Goal: Contribute content

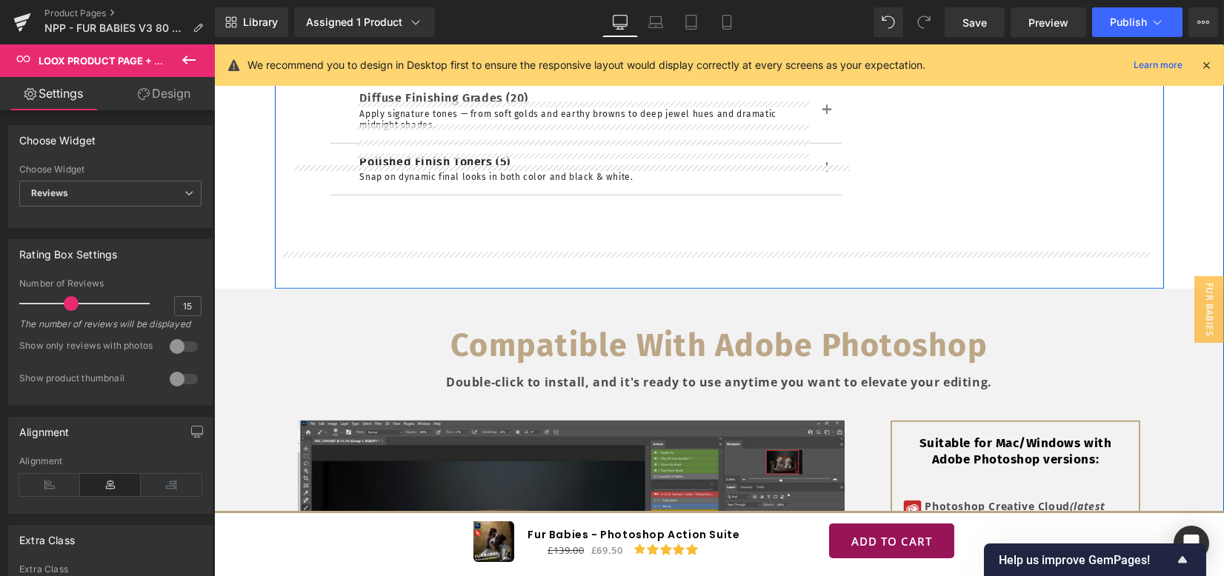
scroll to position [5038, 0]
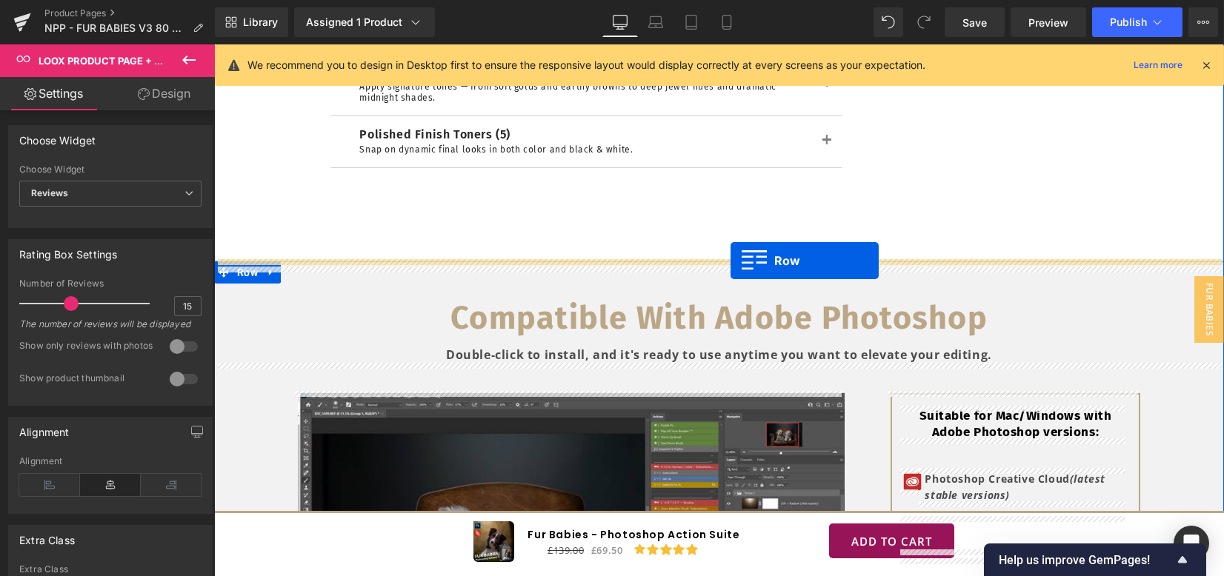
drag, startPoint x: 297, startPoint y: 213, endPoint x: 730, endPoint y: 261, distance: 436.0
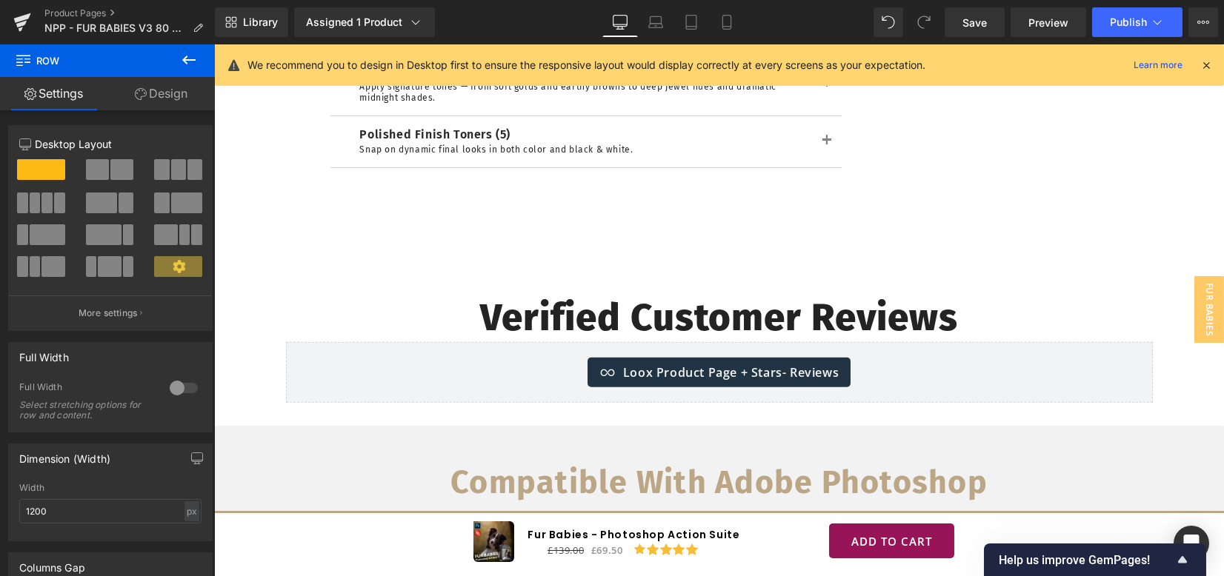
click at [184, 61] on icon at bounding box center [188, 60] width 13 height 9
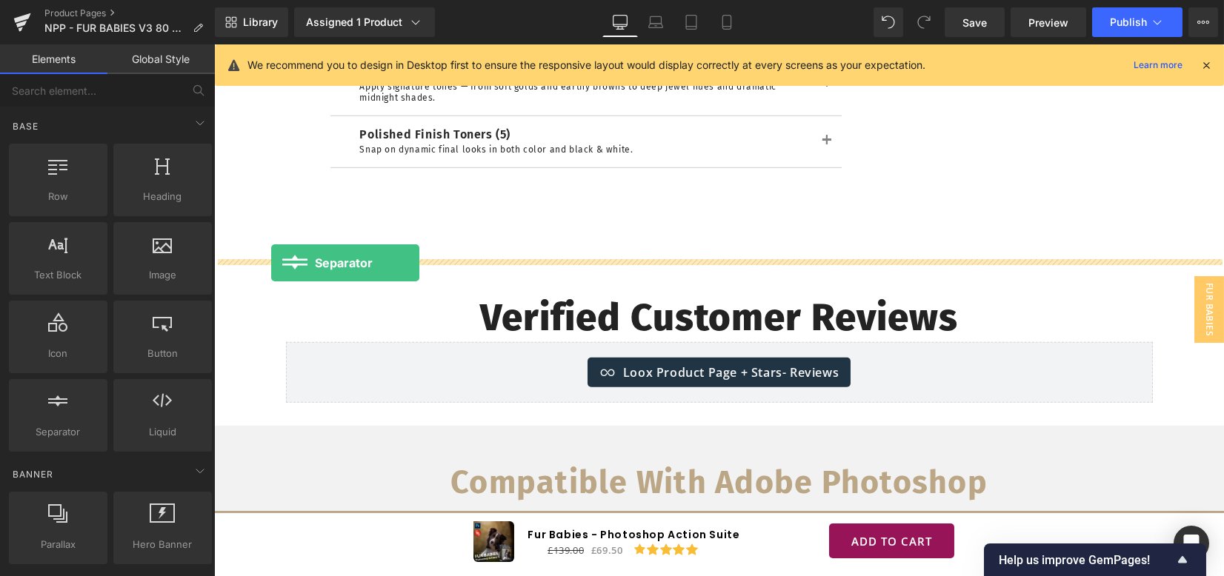
drag, startPoint x: 289, startPoint y: 349, endPoint x: 271, endPoint y: 263, distance: 87.8
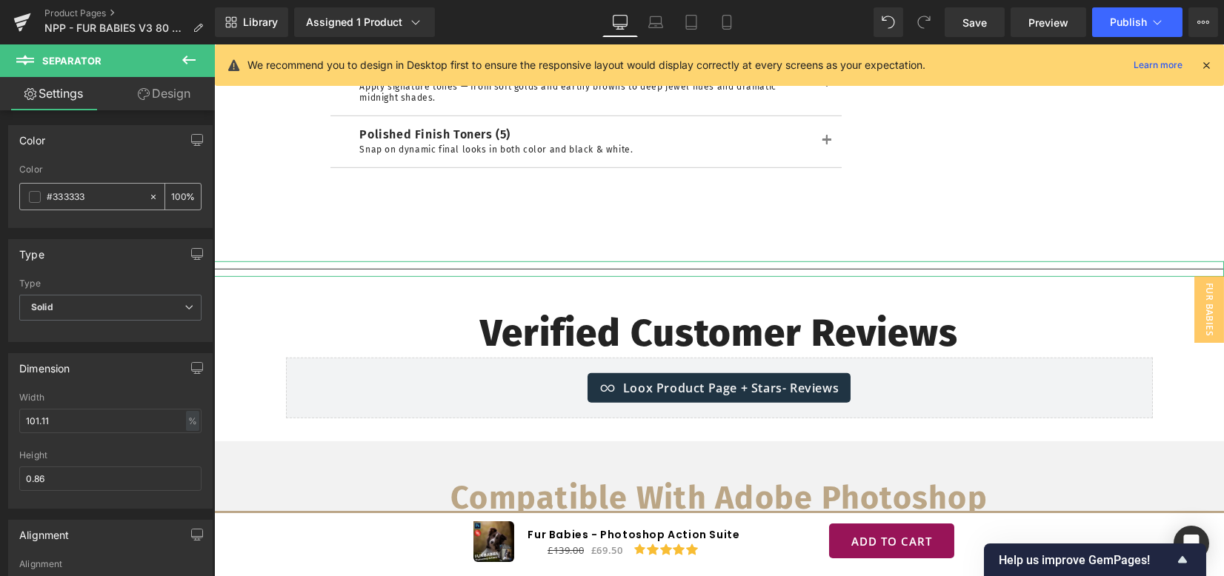
drag, startPoint x: 53, startPoint y: 198, endPoint x: 143, endPoint y: 196, distance: 90.4
click at [143, 196] on div "#333333 100 %" at bounding box center [110, 196] width 182 height 27
type input "#f2"
type input "0"
click at [36, 199] on span at bounding box center [35, 197] width 12 height 12
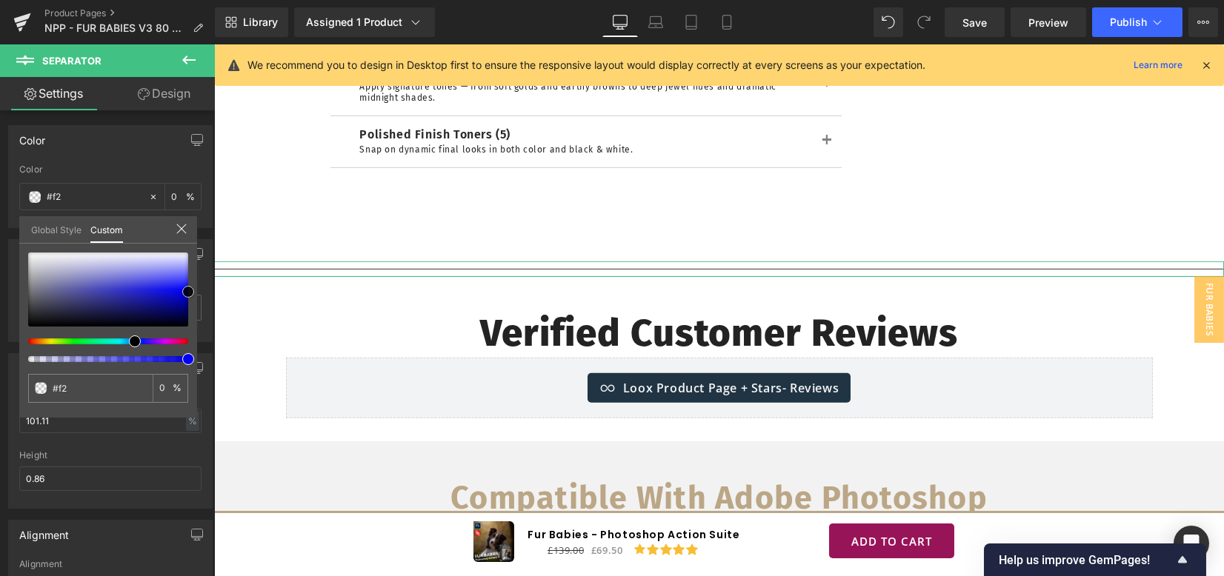
type input "#4c4c7f"
type input "100"
type input "#4c4c7f"
type input "100"
type input "#777781"
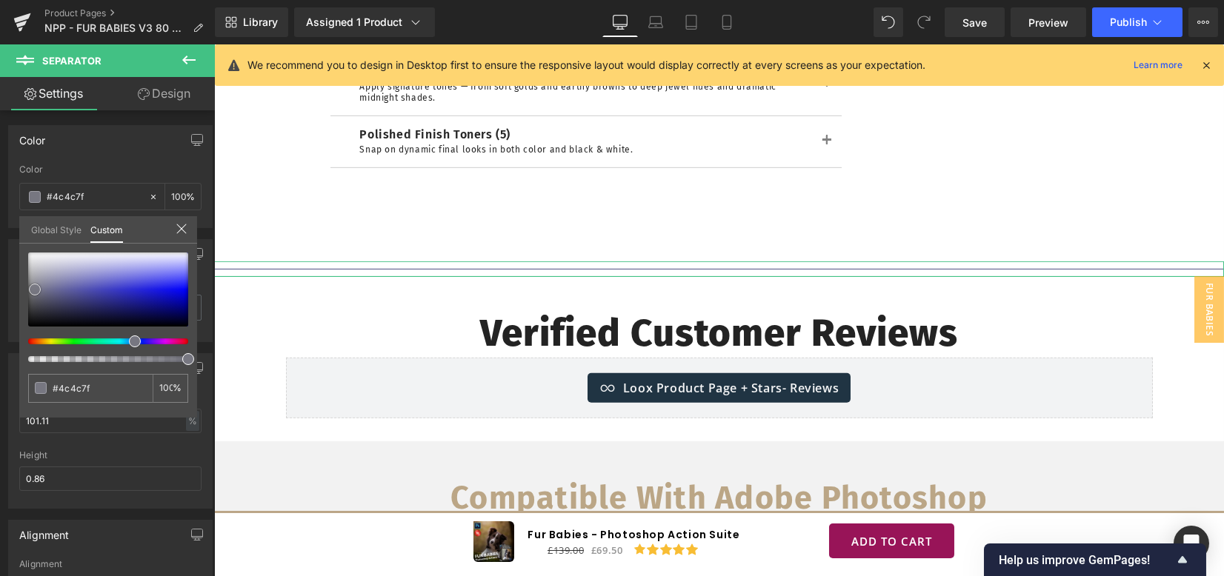
type input "#777781"
type input "#9b9b9b"
type input "#b2b2b2"
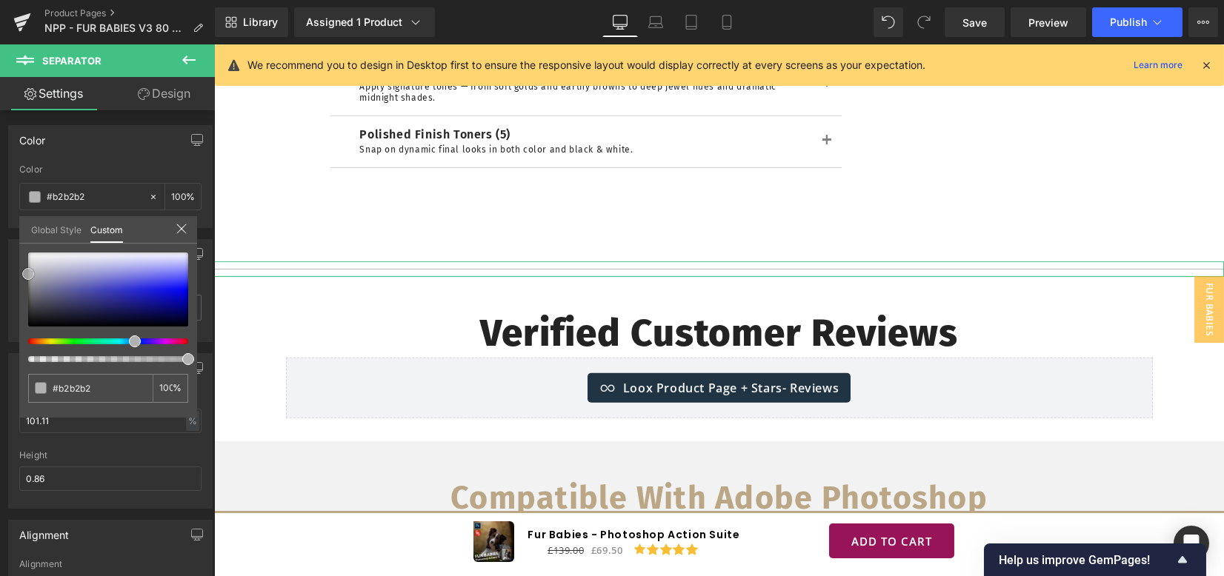
drag, startPoint x: 61, startPoint y: 296, endPoint x: 24, endPoint y: 274, distance: 42.8
click at [28, 274] on div at bounding box center [108, 290] width 160 height 74
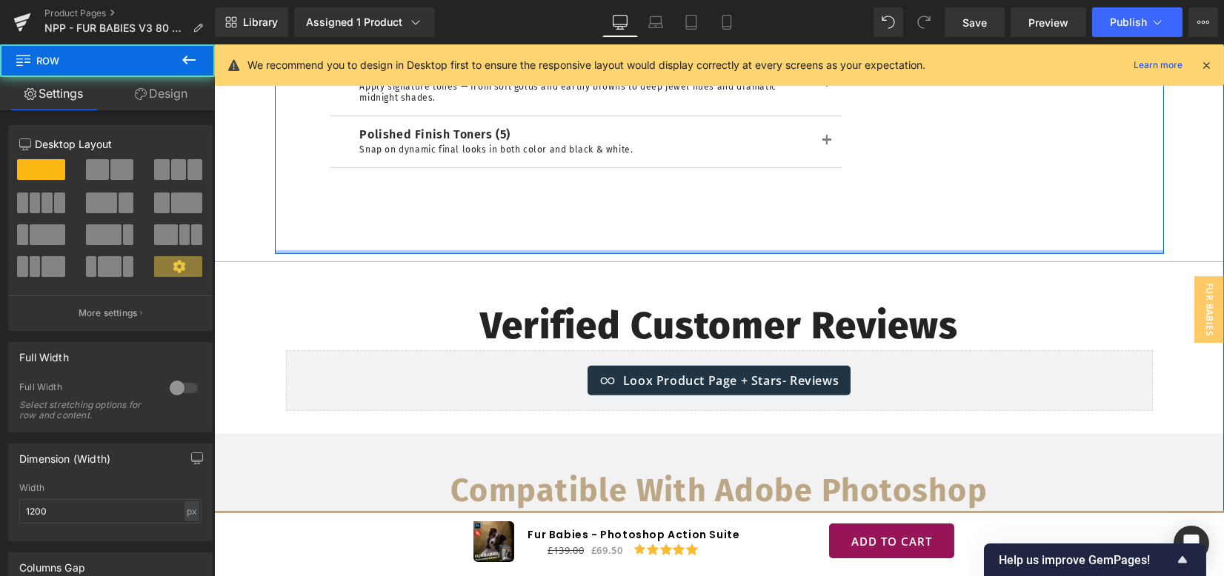
drag, startPoint x: 782, startPoint y: 256, endPoint x: 780, endPoint y: 246, distance: 10.5
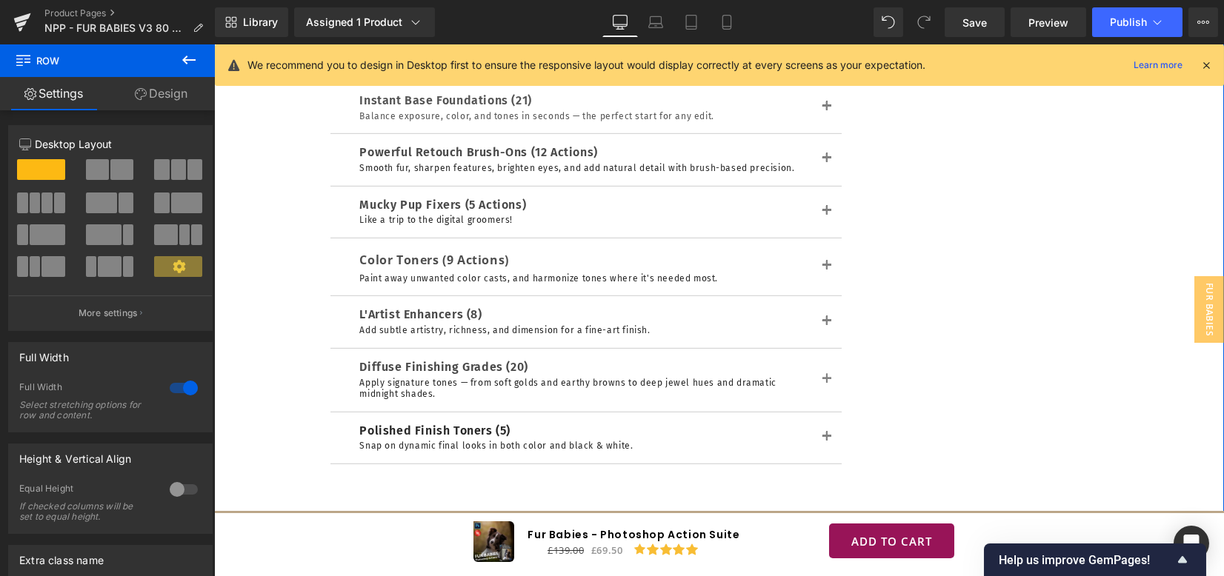
scroll to position [4642, 0]
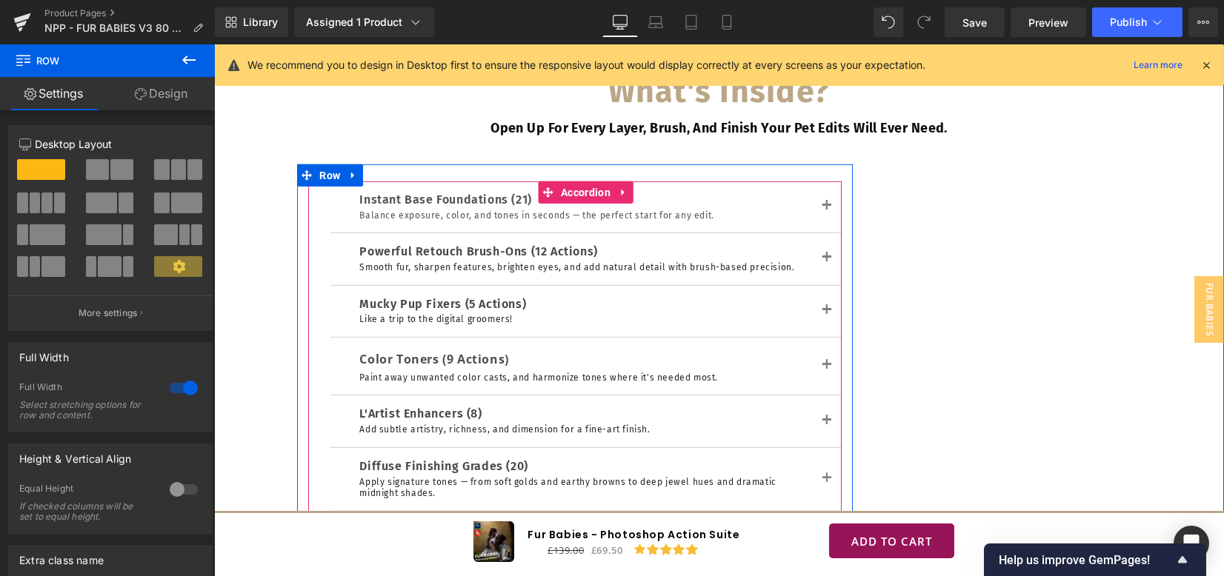
click at [364, 198] on h1 "Instant Base Foundations (21)" at bounding box center [586, 201] width 452 height 16
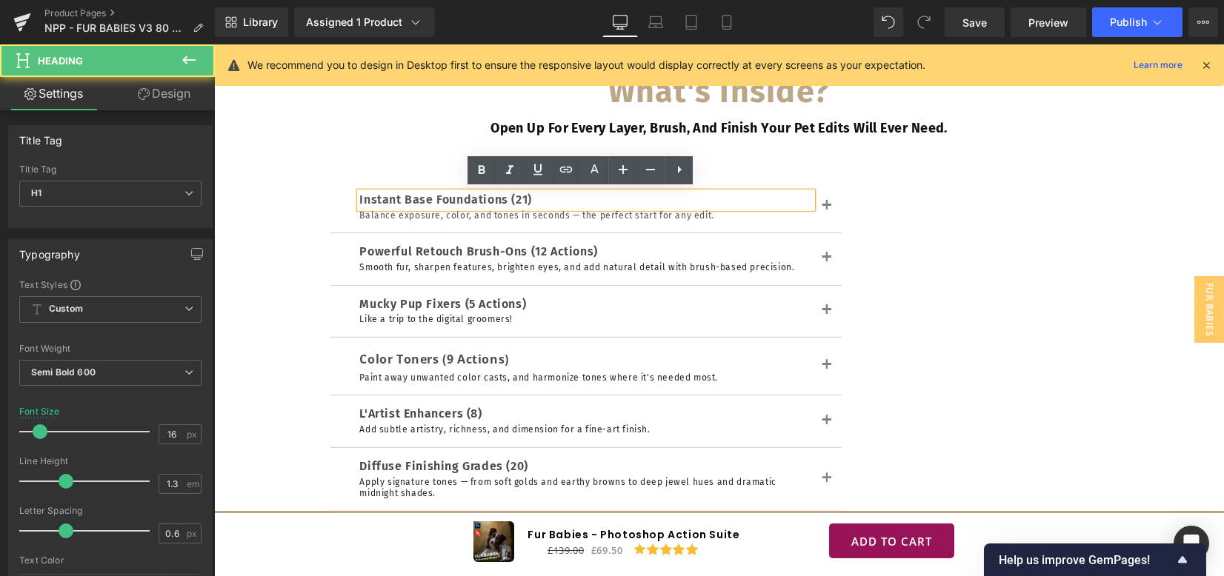
click at [360, 196] on h1 "Instant Base Foundations (21)" at bounding box center [586, 201] width 452 height 16
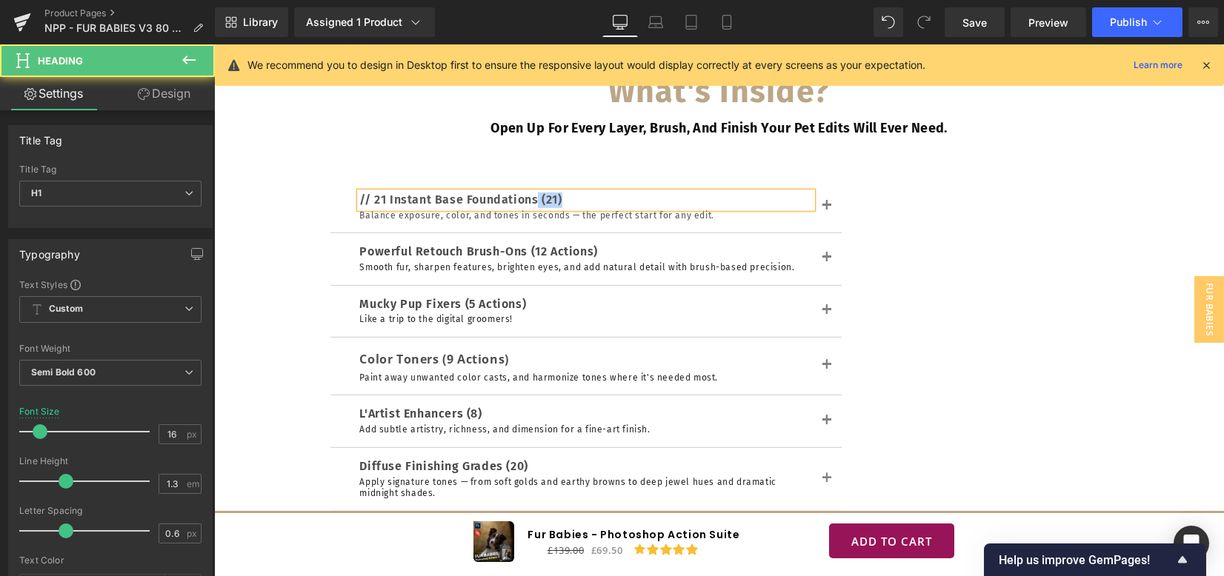
drag, startPoint x: 529, startPoint y: 199, endPoint x: 590, endPoint y: 196, distance: 61.6
click at [590, 196] on h1 "// 21 Instant Base Foundations (21)" at bounding box center [586, 201] width 452 height 16
click at [384, 249] on h1 "Powerful Retouch Brush-Ons (12 Actions)" at bounding box center [586, 252] width 452 height 16
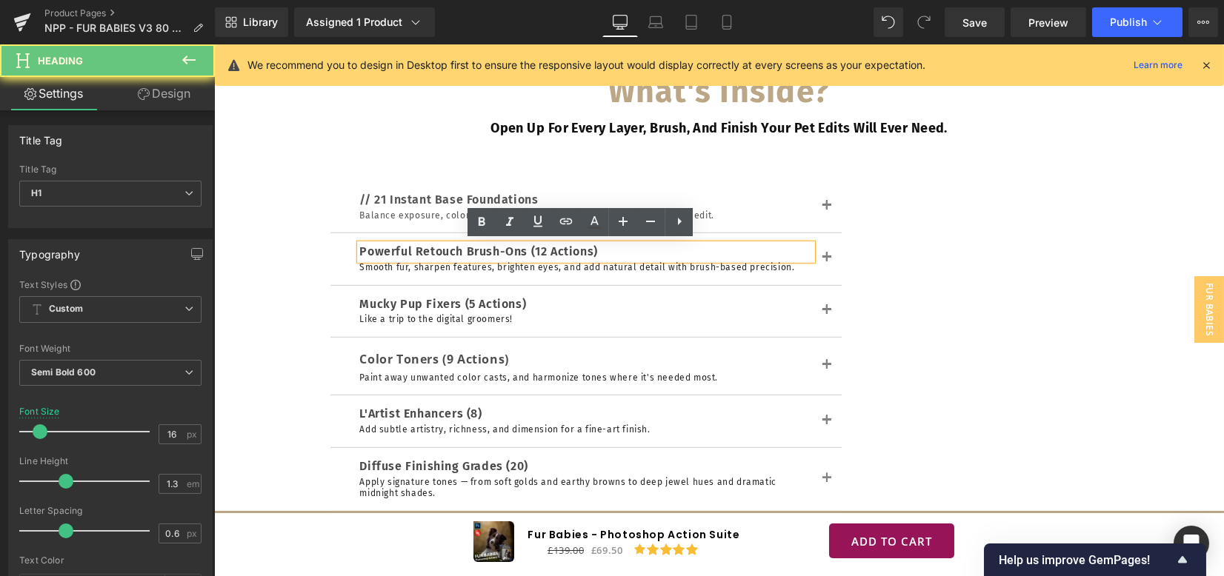
click at [360, 248] on h1 "Powerful Retouch Brush-Ons (12 Actions)" at bounding box center [586, 252] width 452 height 16
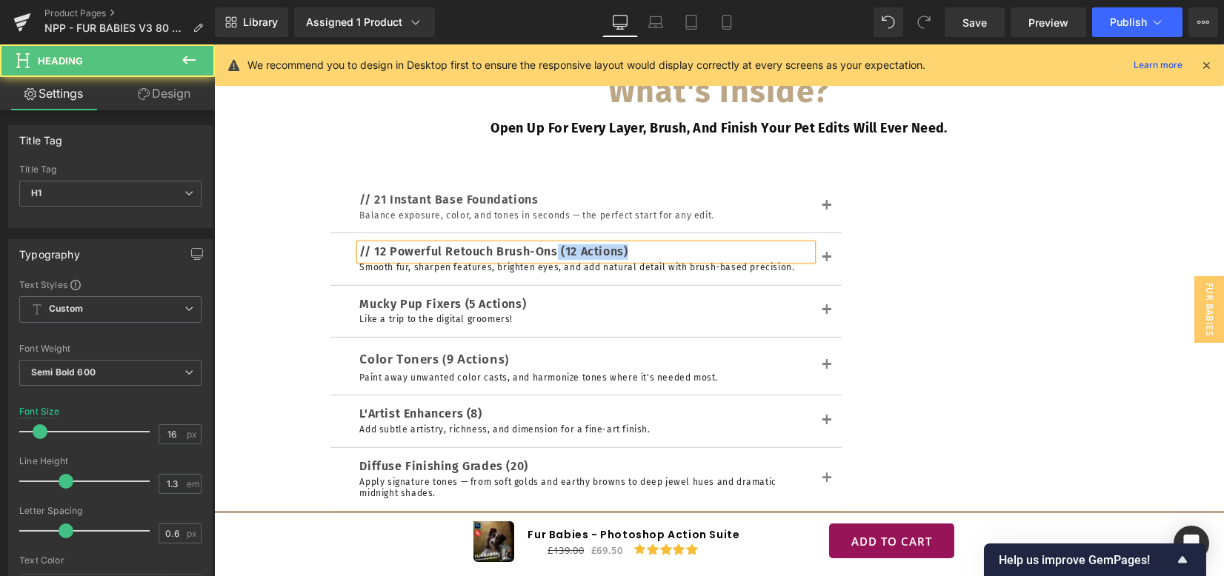
drag, startPoint x: 551, startPoint y: 250, endPoint x: 652, endPoint y: 242, distance: 101.0
click at [652, 244] on h1 "// 12 Powerful Retouch Brush-Ons (12 Actions)" at bounding box center [586, 252] width 452 height 16
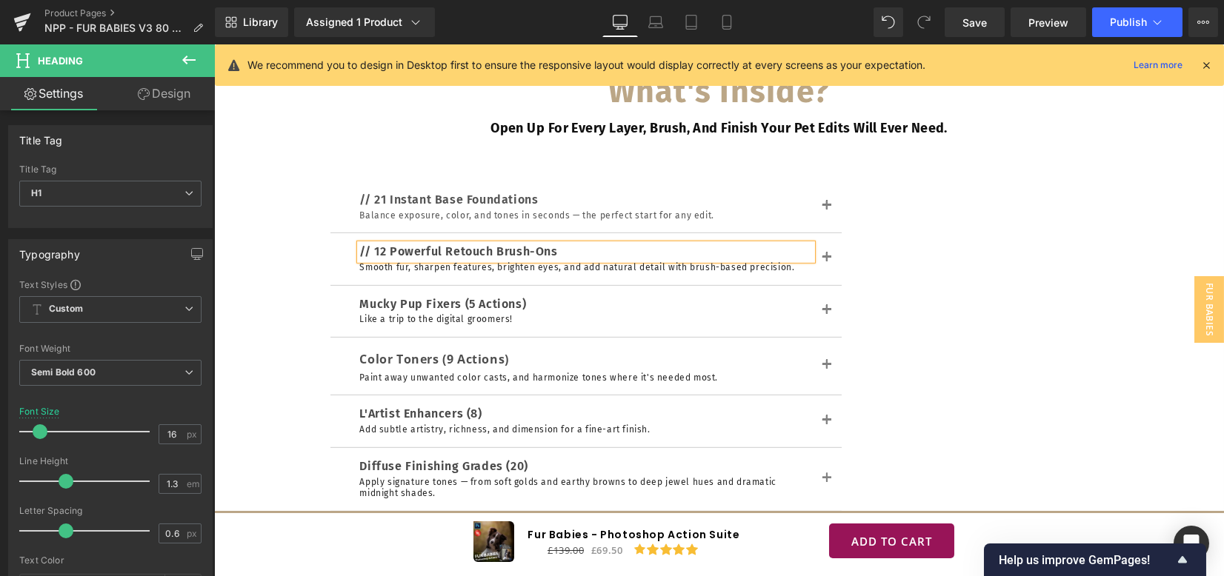
click at [373, 301] on h1 "Mucky Pup Fixers (5 Actions)" at bounding box center [586, 305] width 452 height 16
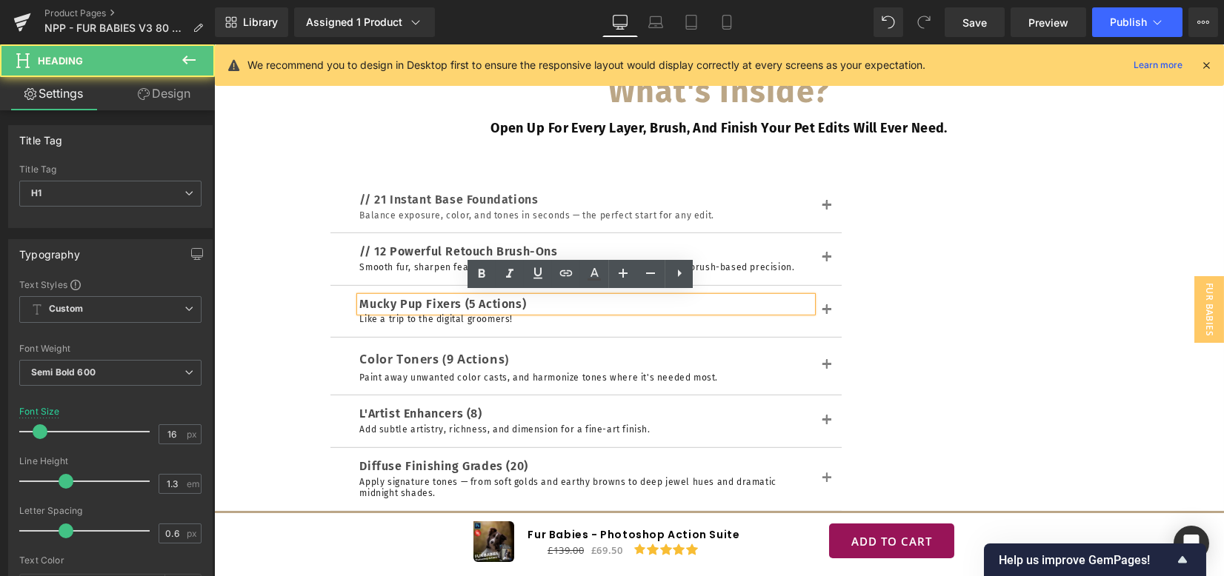
click at [360, 305] on h1 "Mucky Pup Fixers (5 Actions)" at bounding box center [586, 305] width 452 height 16
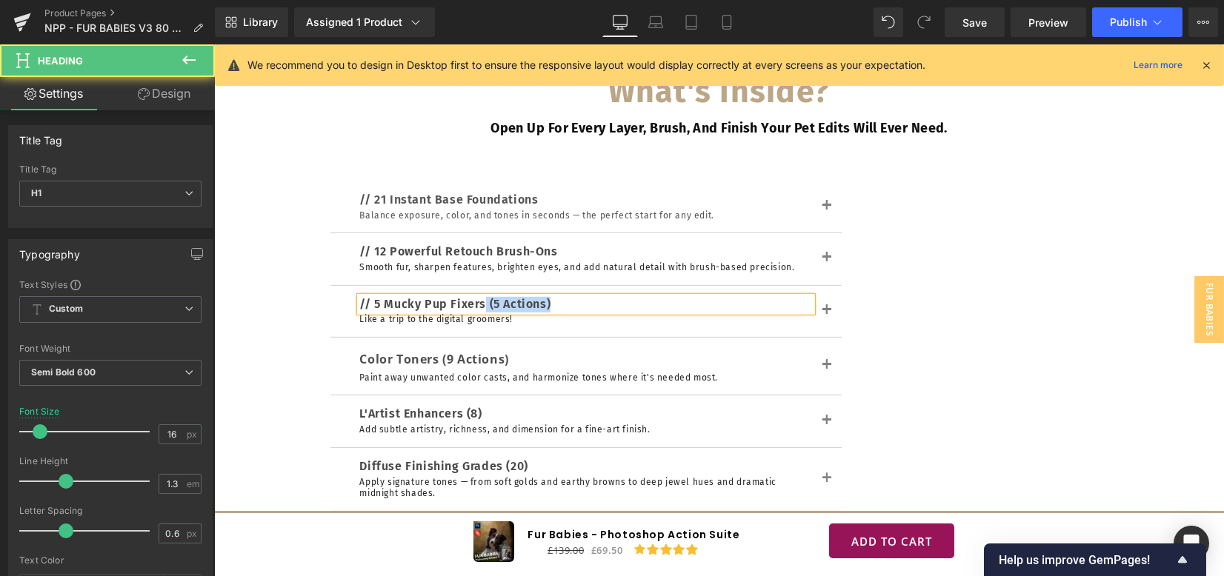
drag, startPoint x: 478, startPoint y: 304, endPoint x: 404, endPoint y: 352, distance: 88.4
click at [579, 299] on h1 "// 5 Mucky Pup Fixers (5 Actions)" at bounding box center [586, 305] width 452 height 16
click at [364, 356] on strong "Color Toners (9 Actions)" at bounding box center [434, 359] width 149 height 16
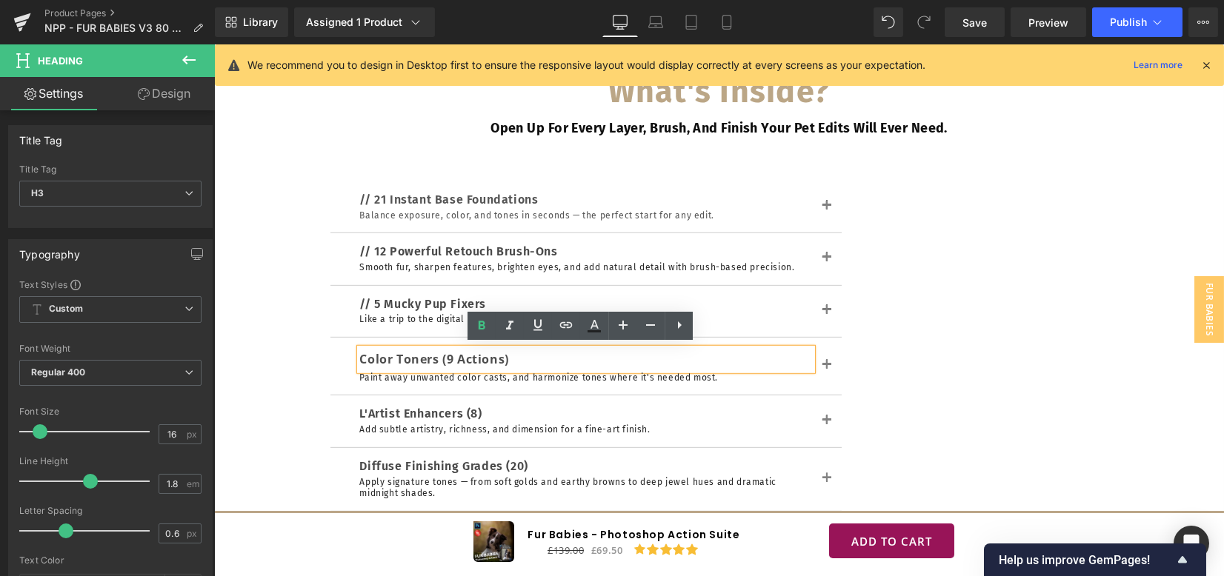
click at [360, 359] on strong "Color Toners (9 Actions)" at bounding box center [434, 359] width 149 height 16
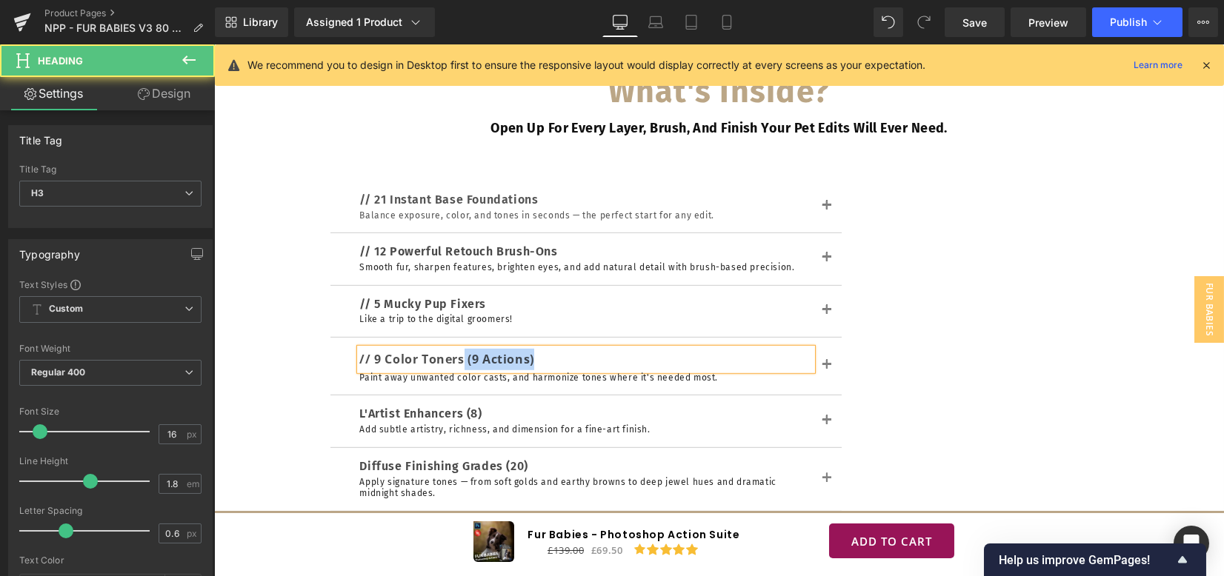
drag, startPoint x: 457, startPoint y: 356, endPoint x: 566, endPoint y: 354, distance: 108.9
click at [567, 354] on div "// 9 Color Toners (9 Actions)" at bounding box center [586, 359] width 452 height 21
click at [360, 411] on h1 "L'Artist Enhancers (8)" at bounding box center [586, 415] width 452 height 16
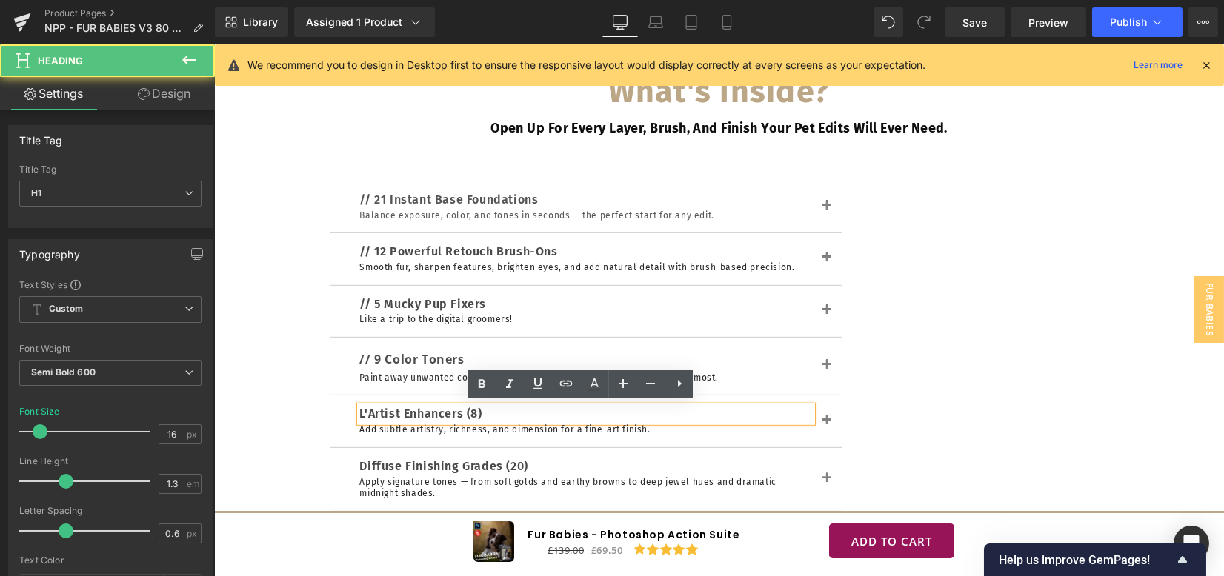
drag, startPoint x: 355, startPoint y: 412, endPoint x: 366, endPoint y: 422, distance: 14.7
click at [360, 413] on h1 "L'Artist Enhancers (8)" at bounding box center [586, 415] width 452 height 16
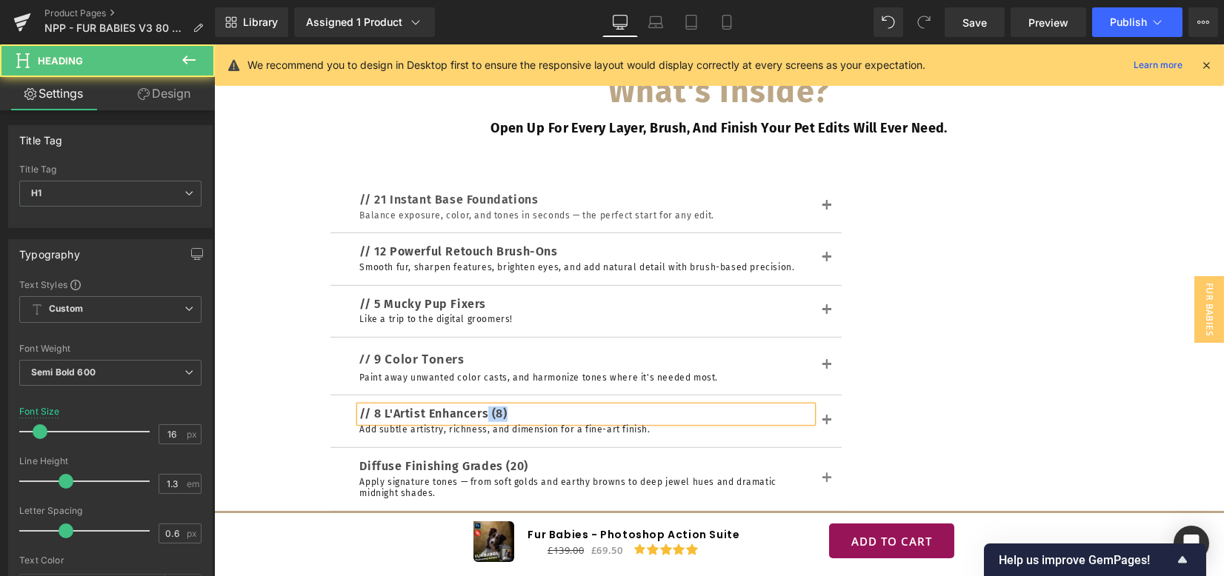
drag, startPoint x: 487, startPoint y: 411, endPoint x: 522, endPoint y: 402, distance: 36.8
click at [519, 408] on h1 "// 8 L'Artist Enhancers (8)" at bounding box center [586, 415] width 452 height 16
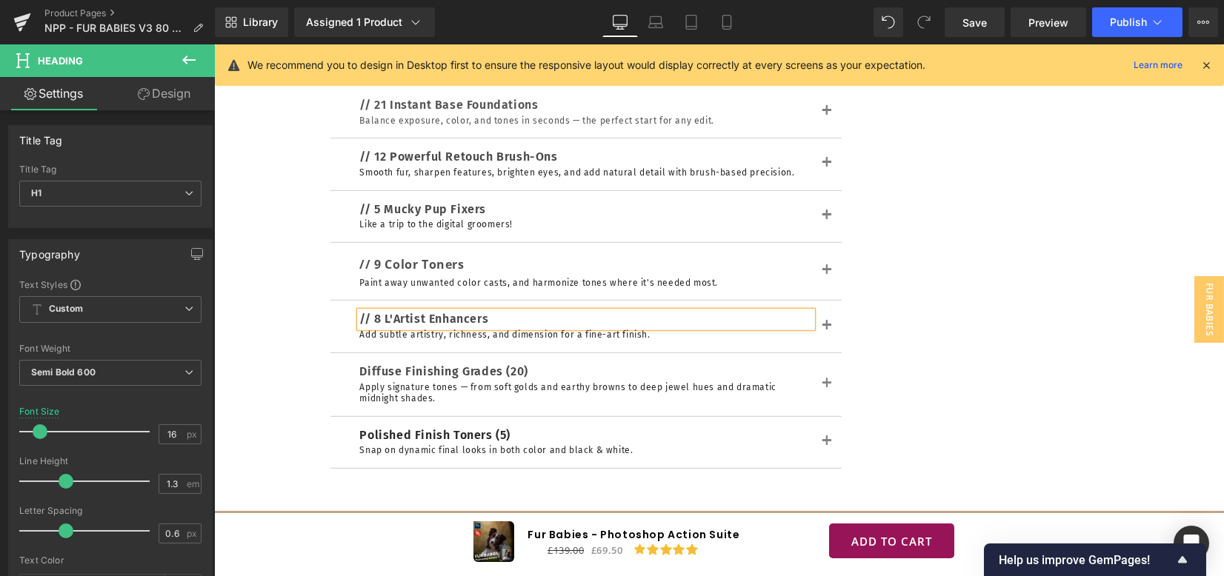
scroll to position [4840, 0]
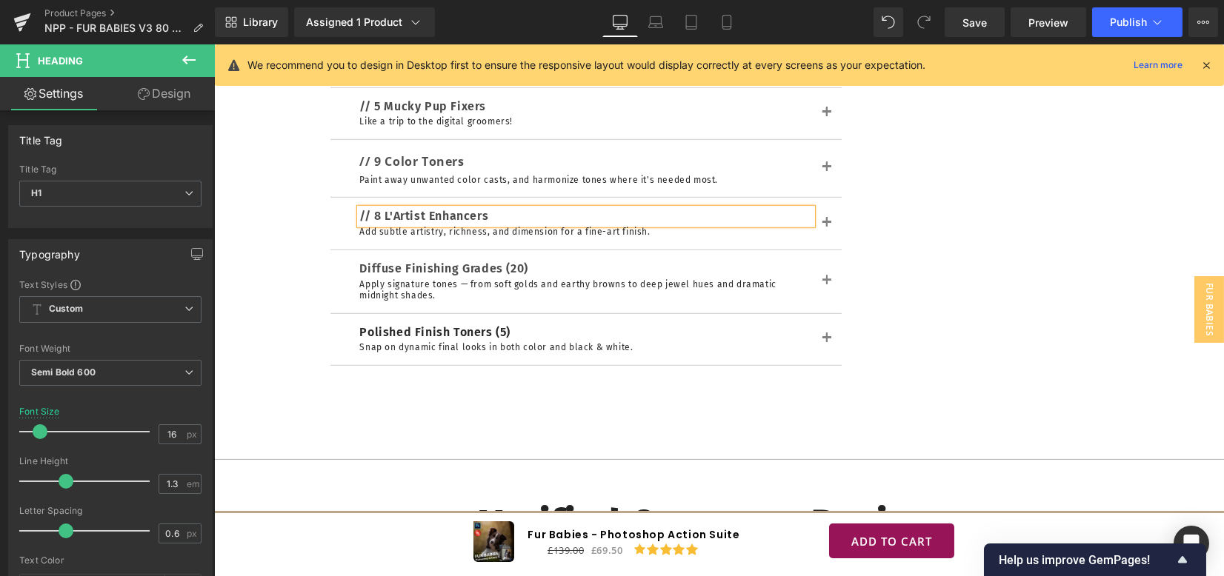
click at [360, 262] on div "Diffuse Finishing Grades (20) Heading" at bounding box center [586, 270] width 452 height 16
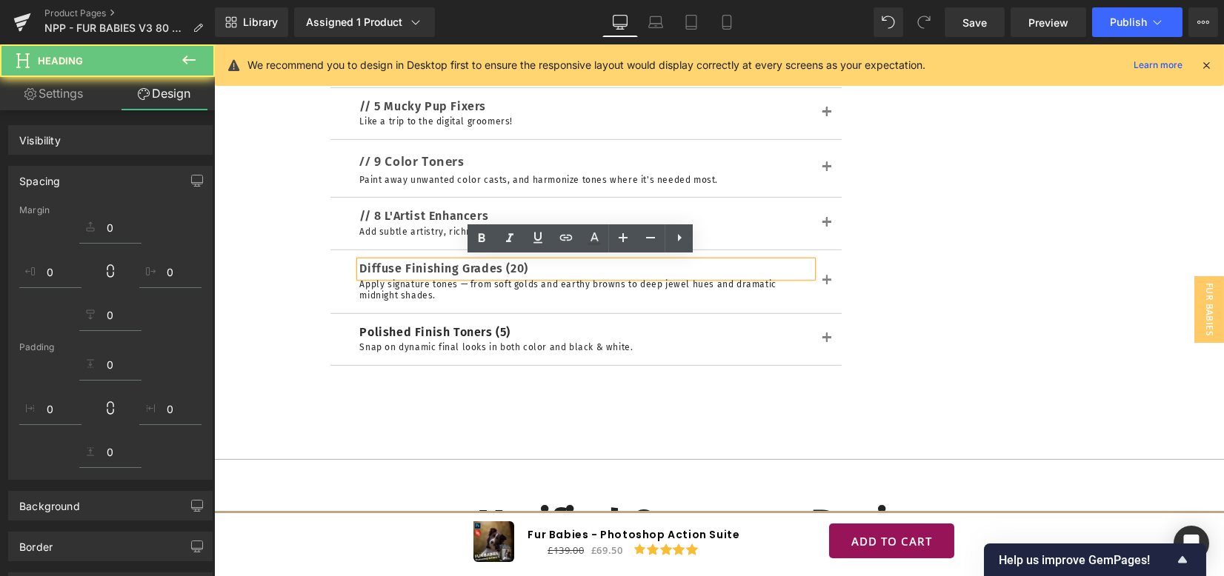
click at [360, 264] on h1 "Diffuse Finishing Grades (20)" at bounding box center [586, 270] width 452 height 16
click at [360, 267] on h1 "Diffuse Finishing Grades (20)" at bounding box center [586, 270] width 452 height 16
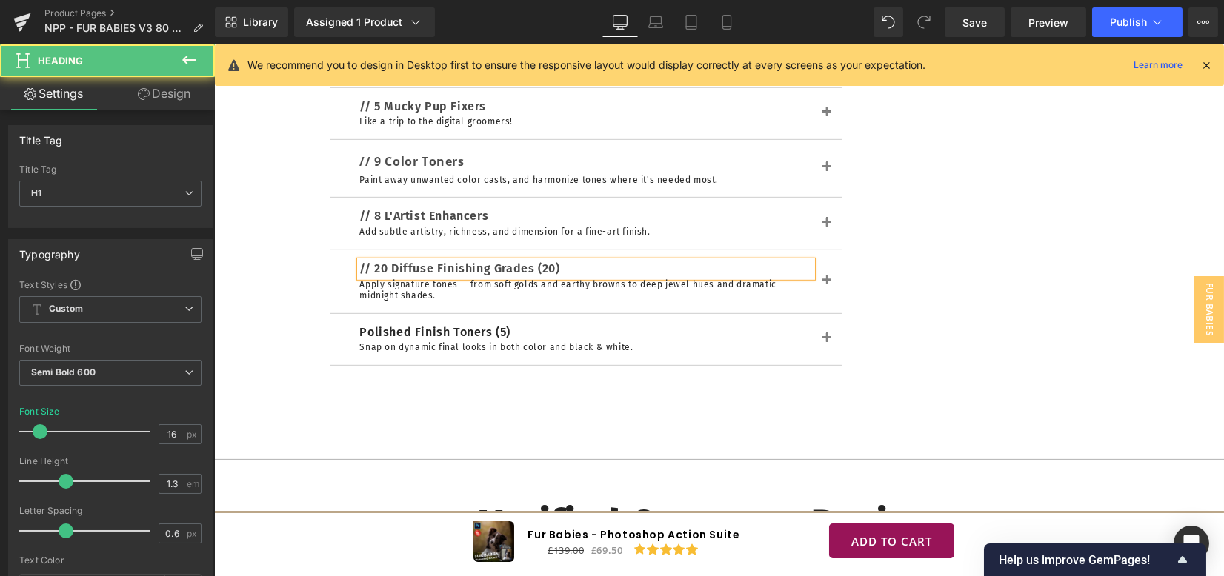
drag, startPoint x: 527, startPoint y: 267, endPoint x: 570, endPoint y: 264, distance: 43.8
click at [570, 264] on h1 "// 20 Diffuse Finishing Grades (20)" at bounding box center [586, 270] width 452 height 16
click at [360, 328] on h1 "Polished Finish Toners (5)" at bounding box center [586, 333] width 452 height 16
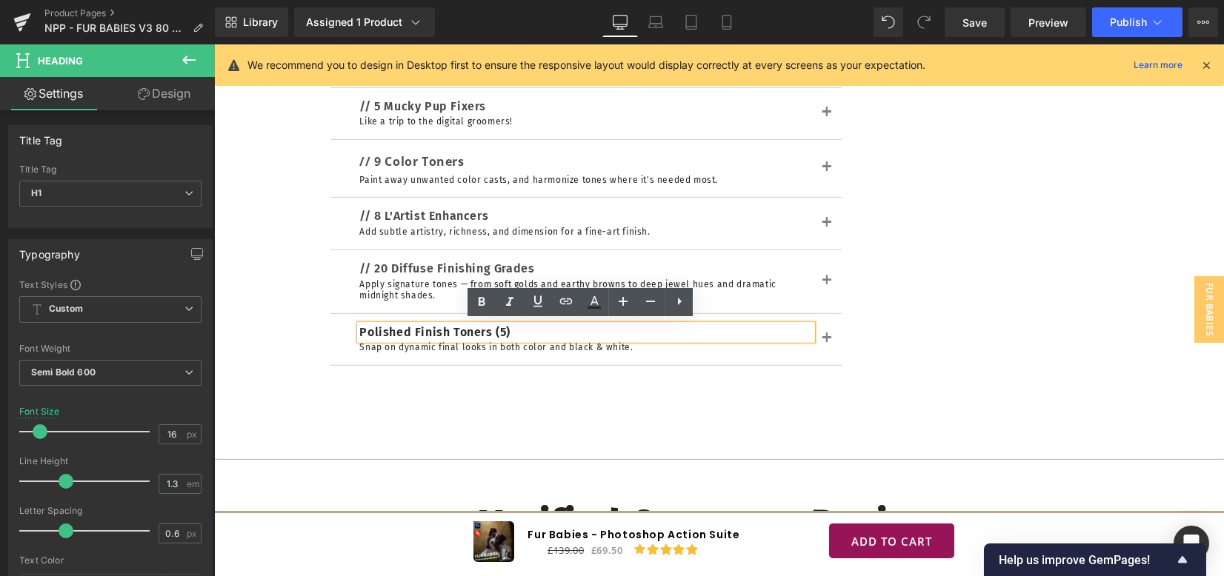
click at [360, 329] on h1 "Polished Finish Toners (5)" at bounding box center [586, 333] width 452 height 16
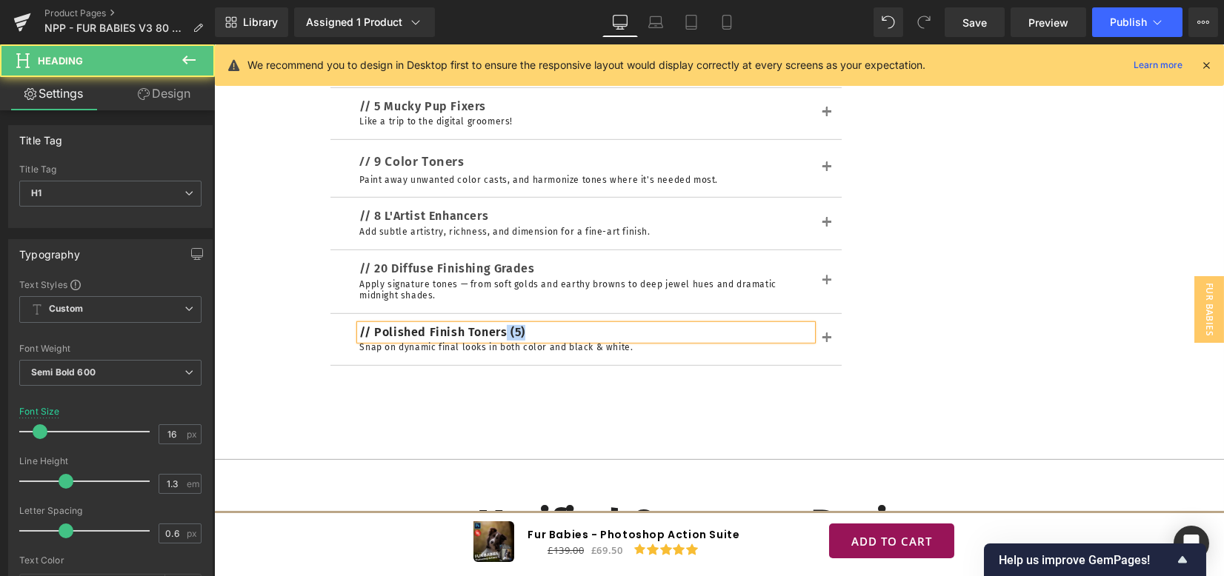
drag, startPoint x: 502, startPoint y: 329, endPoint x: 464, endPoint y: 327, distance: 37.1
click at [559, 330] on h1 "// Polished Finish Toners (5)" at bounding box center [586, 333] width 452 height 16
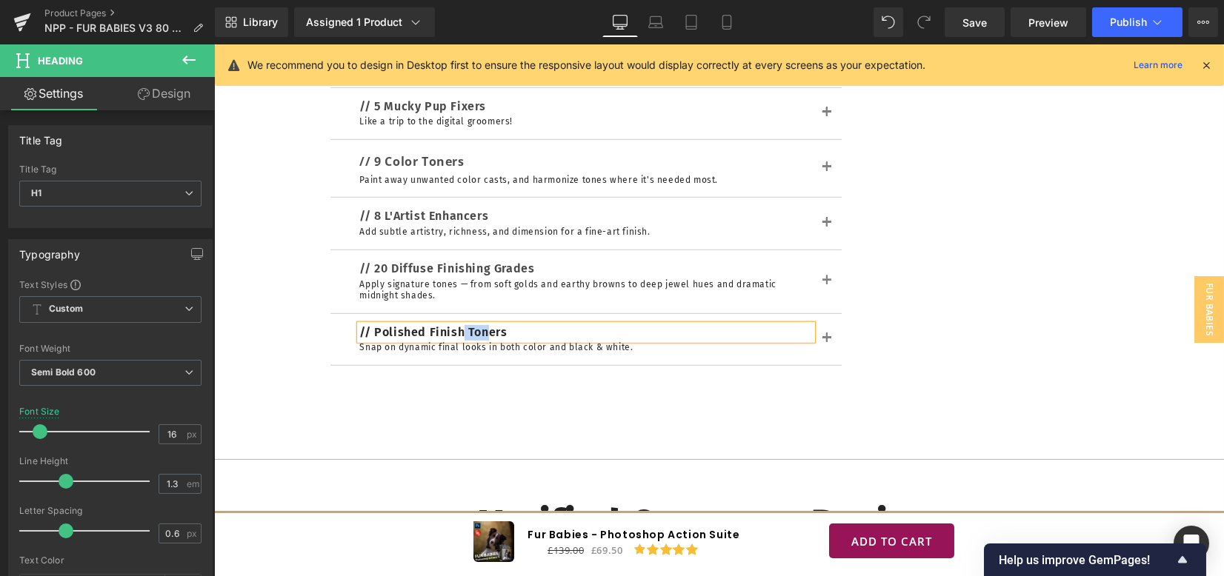
drag, startPoint x: 459, startPoint y: 333, endPoint x: 481, endPoint y: 332, distance: 22.3
click at [481, 332] on h1 "// Polished Finish Toners" at bounding box center [586, 333] width 452 height 16
click at [535, 337] on div "// Polished Finishers" at bounding box center [586, 333] width 452 height 16
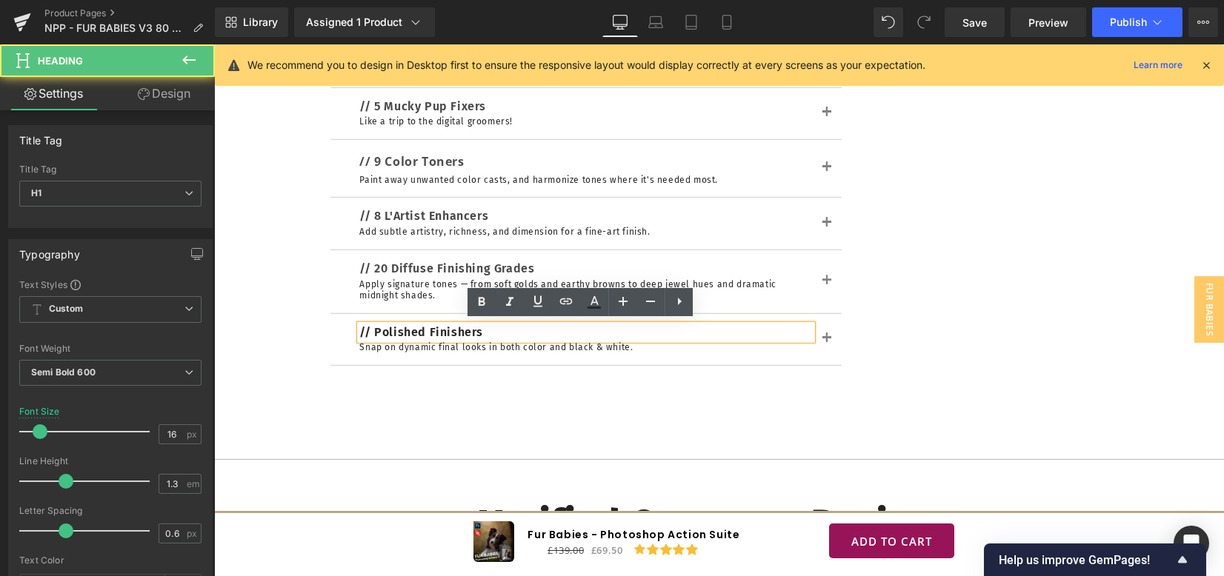
click at [553, 372] on div "// 21 Instant Base Foundations Heading Balance exposure, color, and tones in se…" at bounding box center [719, 206] width 867 height 492
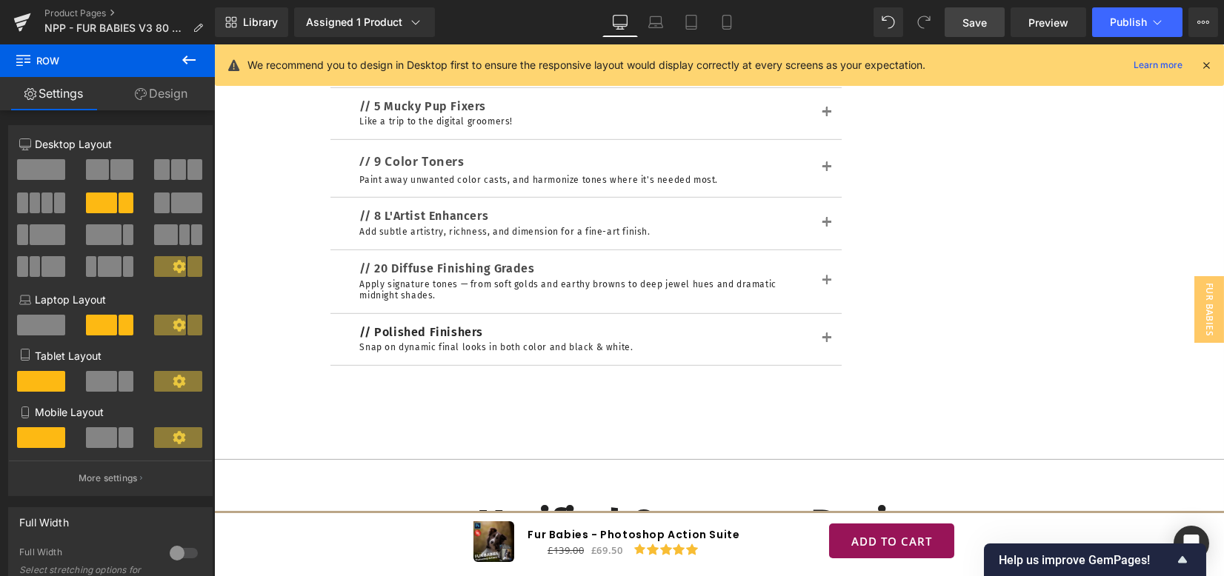
click at [988, 30] on link "Save" at bounding box center [975, 22] width 60 height 30
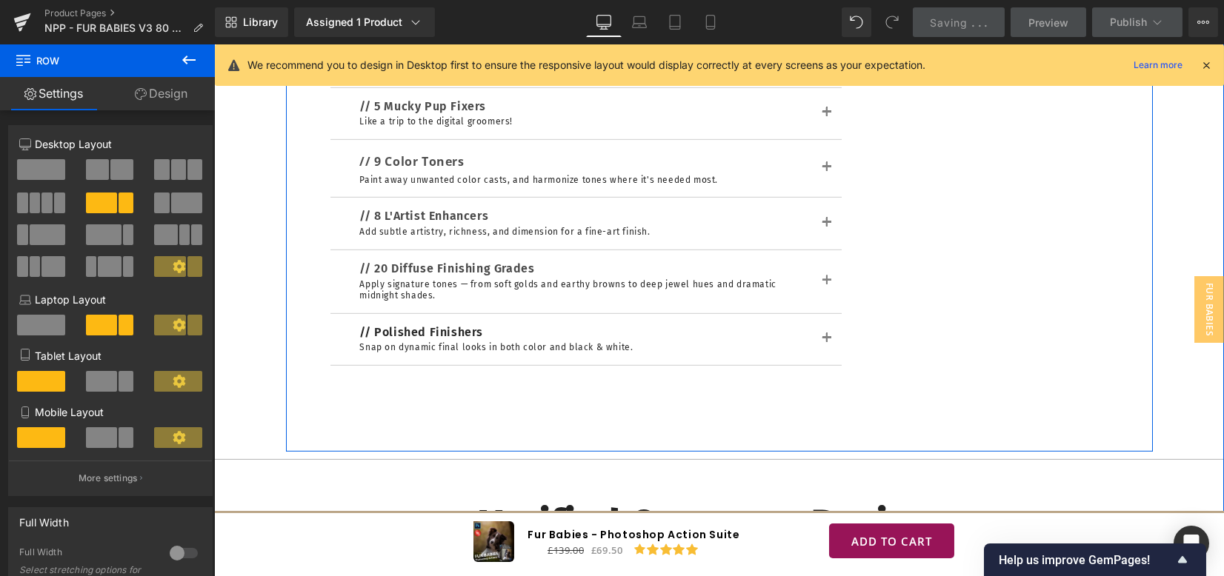
click at [378, 333] on h1 "// Polished Finishers" at bounding box center [586, 333] width 452 height 16
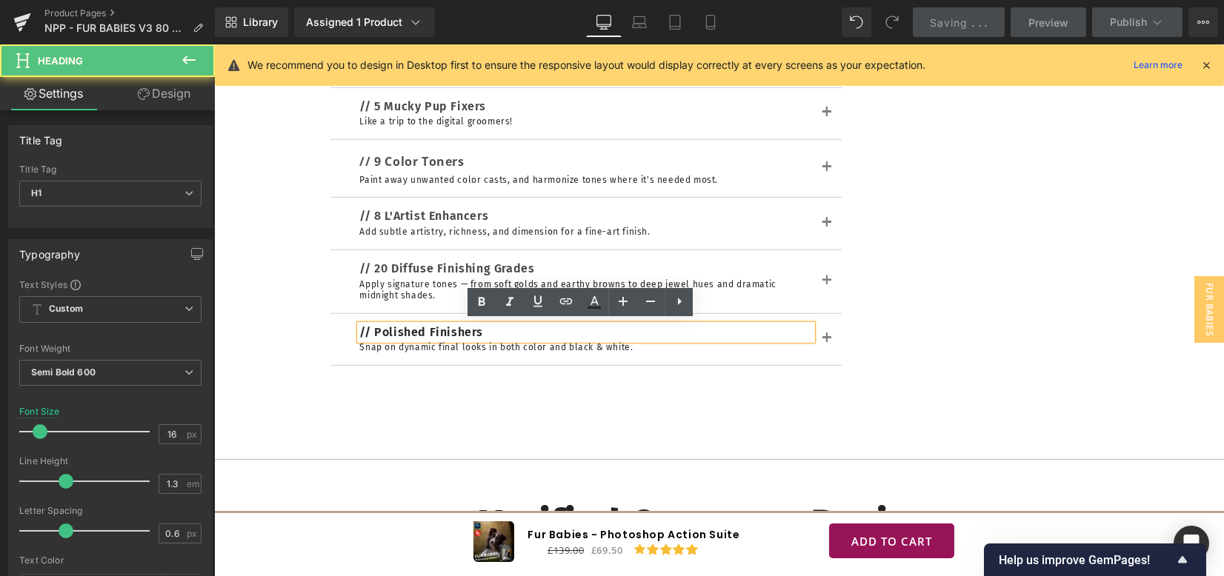
click at [367, 326] on h1 "// Polished Finishers" at bounding box center [586, 333] width 452 height 16
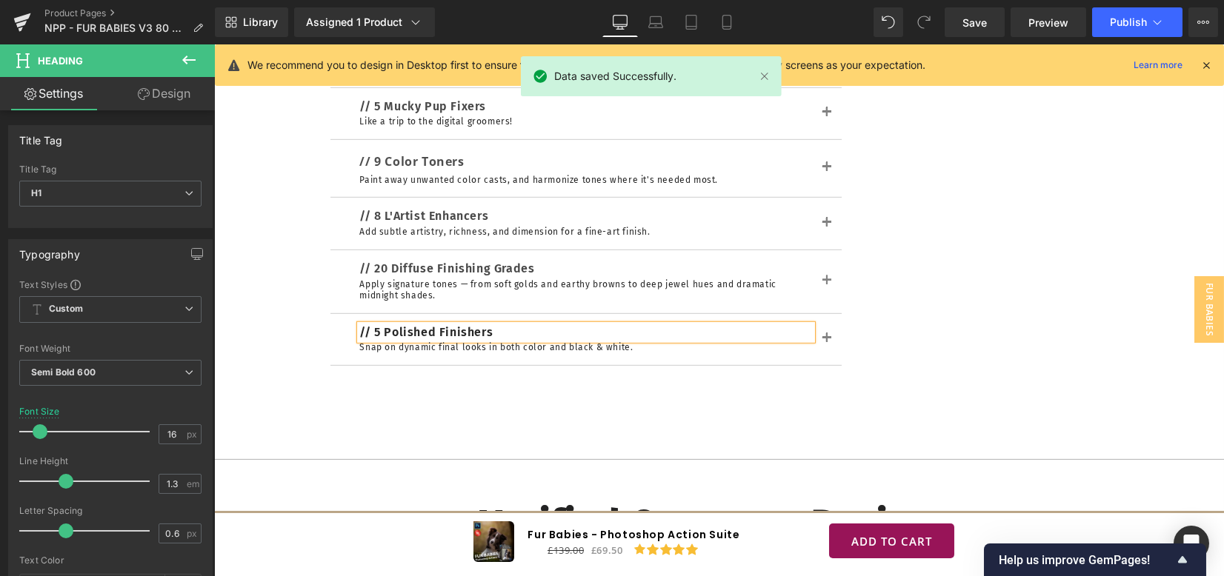
click at [964, 21] on span "Save" at bounding box center [974, 23] width 24 height 16
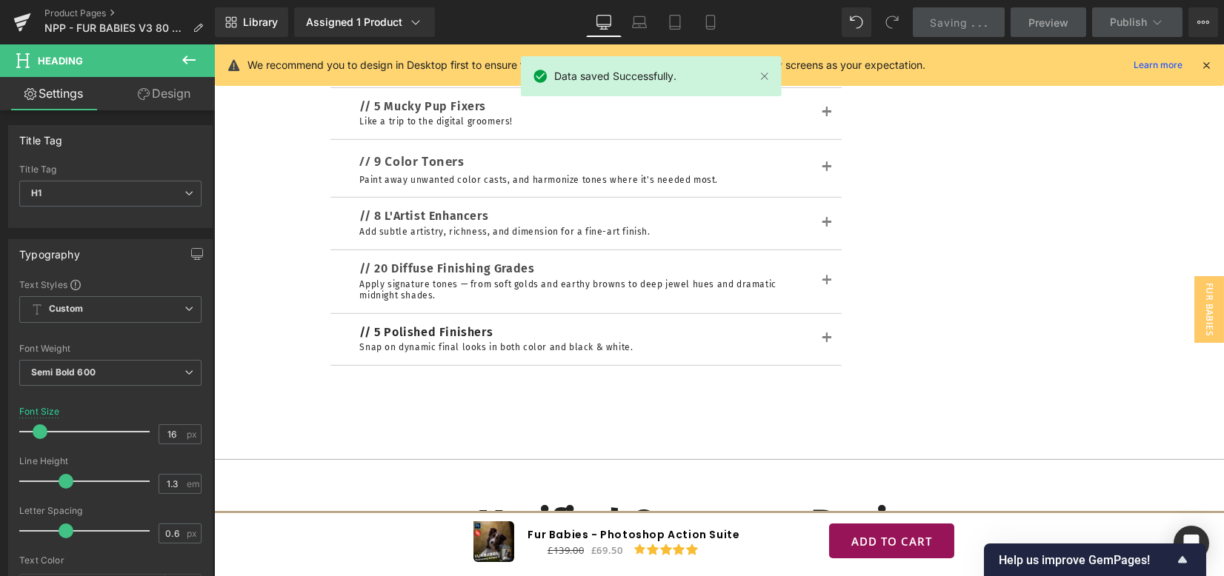
scroll to position [4741, 0]
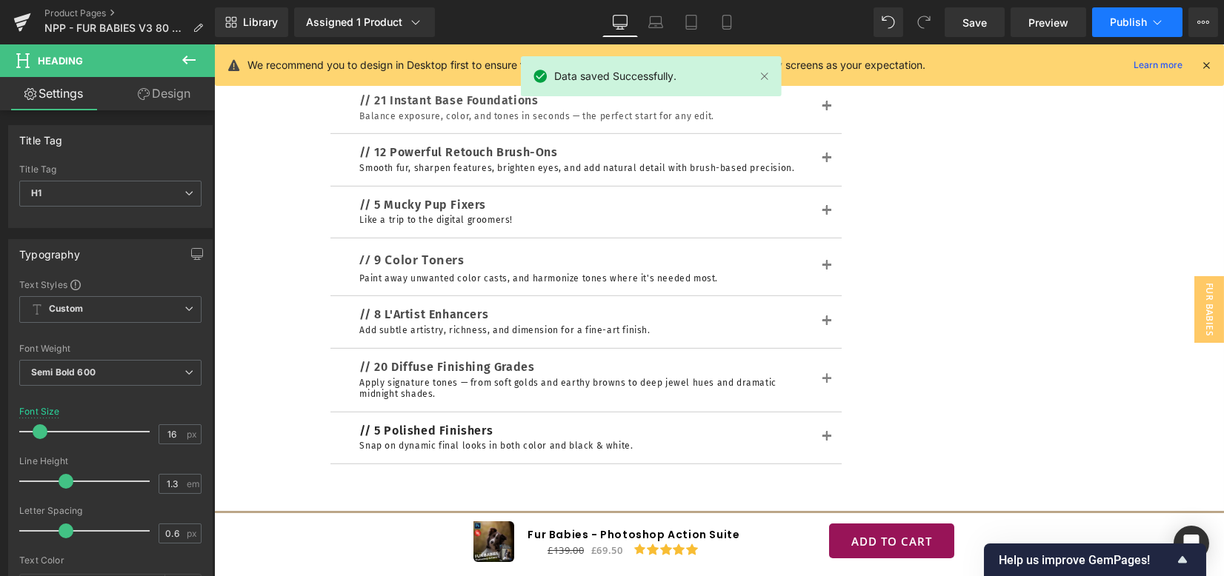
click at [1128, 23] on span "Publish" at bounding box center [1128, 22] width 37 height 12
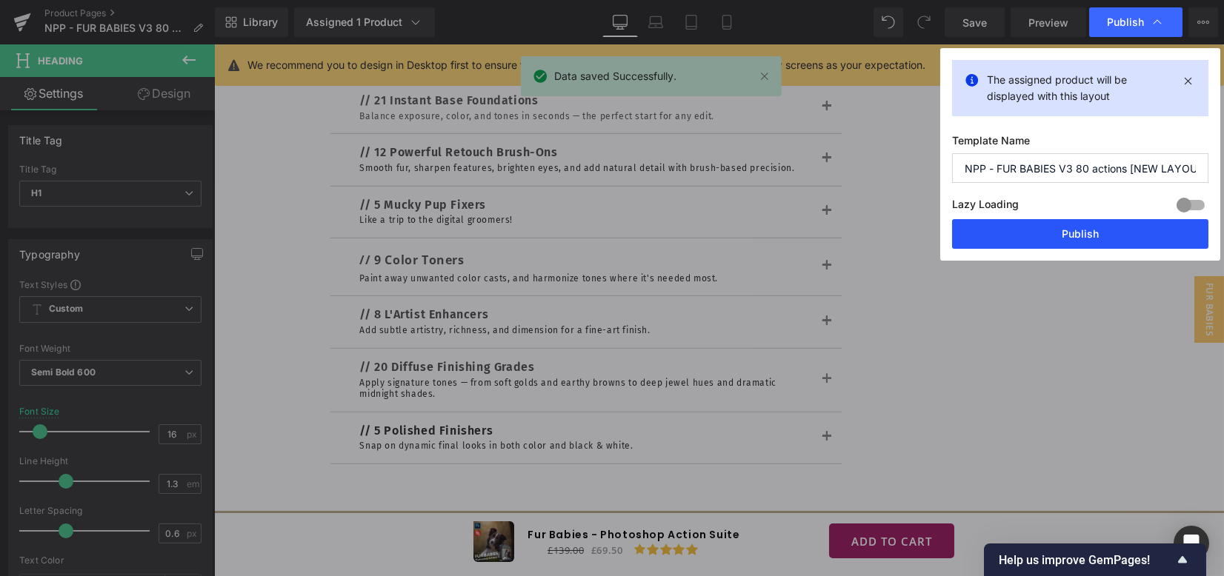
click at [1076, 233] on button "Publish" at bounding box center [1080, 234] width 256 height 30
